Goal: Task Accomplishment & Management: Manage account settings

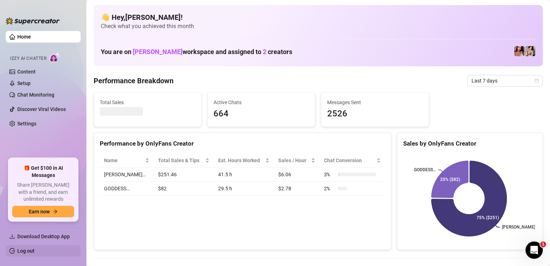
click at [35, 248] on link "Log out" at bounding box center [25, 251] width 17 height 6
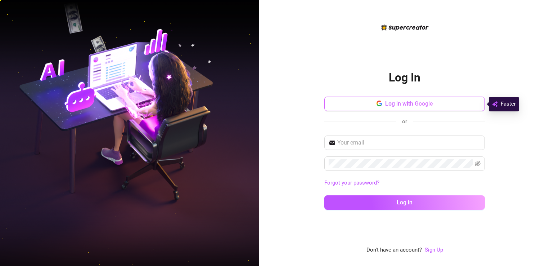
click at [397, 97] on button "Log in with Google" at bounding box center [404, 103] width 161 height 14
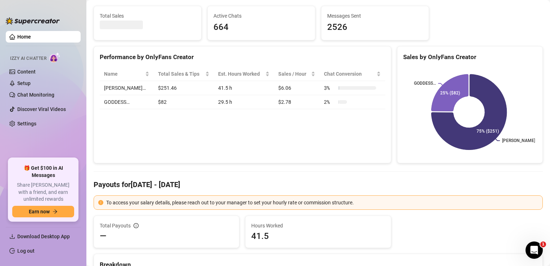
scroll to position [89, 0]
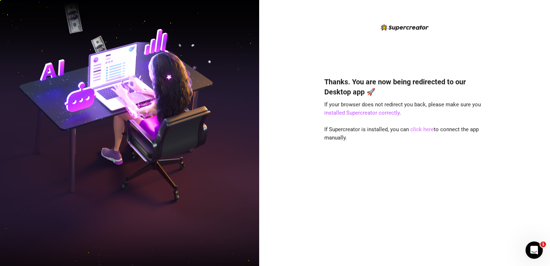
click at [420, 132] on link "click here" at bounding box center [421, 129] width 23 height 6
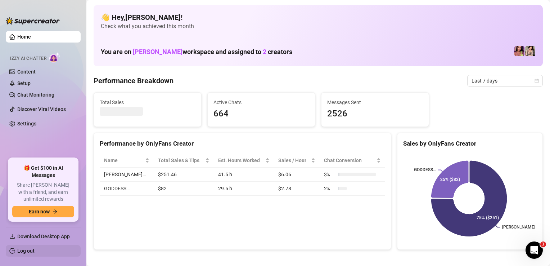
click at [22, 251] on link "Log out" at bounding box center [25, 251] width 17 height 6
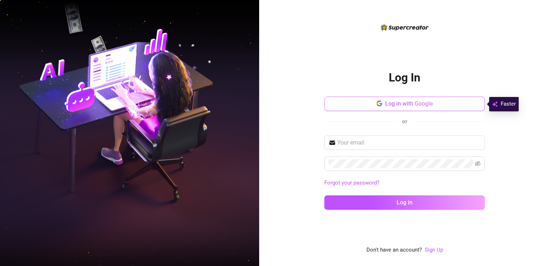
click at [394, 101] on span "Log in with Google" at bounding box center [409, 103] width 48 height 7
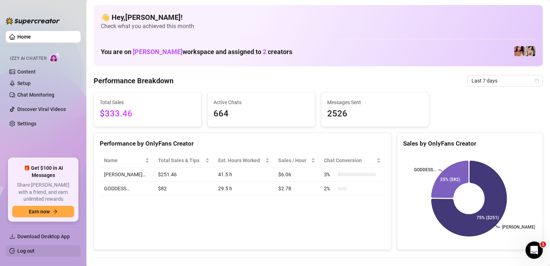
click at [19, 253] on link "Log out" at bounding box center [25, 251] width 17 height 6
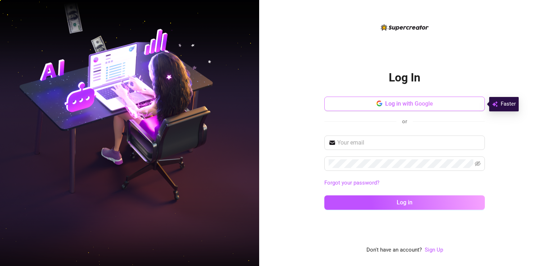
click at [403, 98] on button "Log in with Google" at bounding box center [404, 103] width 161 height 14
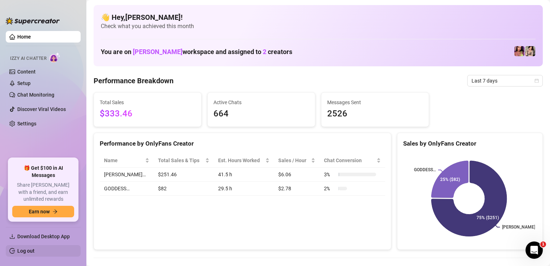
click at [22, 251] on link "Log out" at bounding box center [25, 251] width 17 height 6
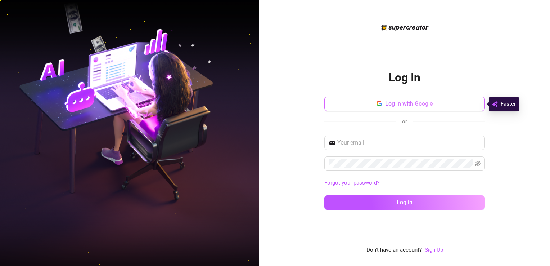
click at [412, 97] on button "Log in with Google" at bounding box center [404, 103] width 161 height 14
